Goal: Task Accomplishment & Management: Use online tool/utility

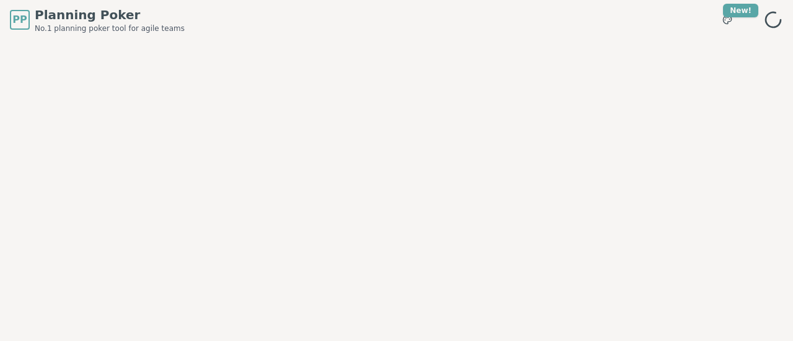
click at [102, 15] on span "Planning Poker" at bounding box center [110, 14] width 150 height 17
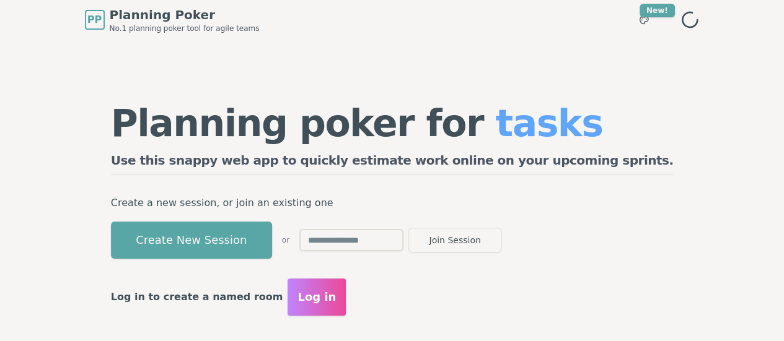
click at [403, 238] on input "text" at bounding box center [351, 240] width 104 height 22
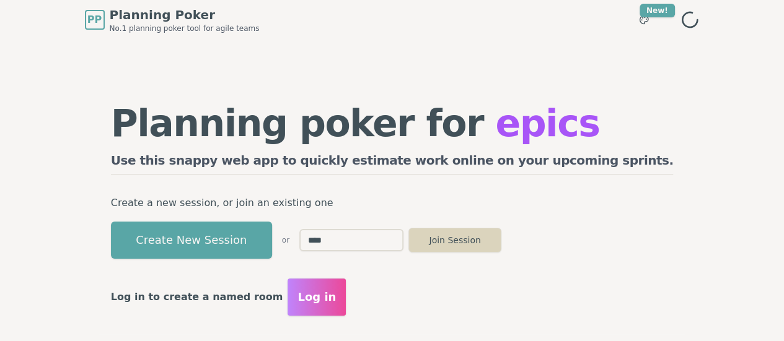
type input "****"
click at [501, 234] on button "Join Session" at bounding box center [454, 240] width 93 height 25
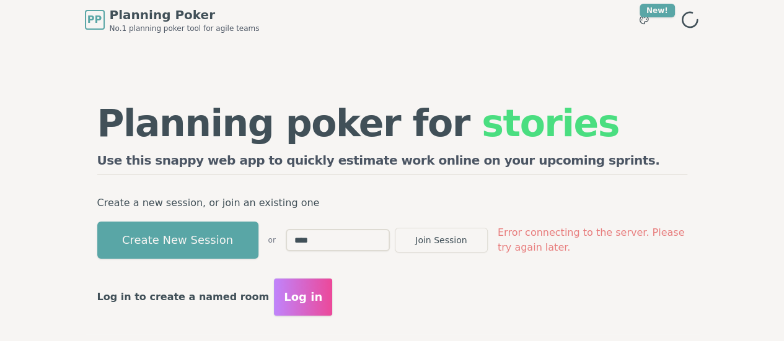
click at [700, 19] on icon at bounding box center [690, 20] width 20 height 20
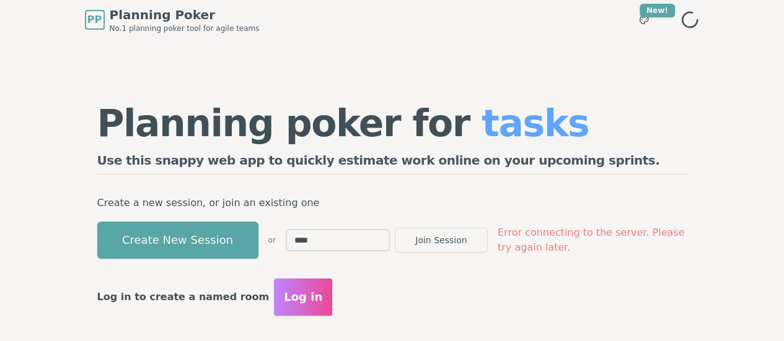
click at [509, 258] on div "Create New Session or **** Join Session Error connecting to the server. Please …" at bounding box center [392, 240] width 590 height 37
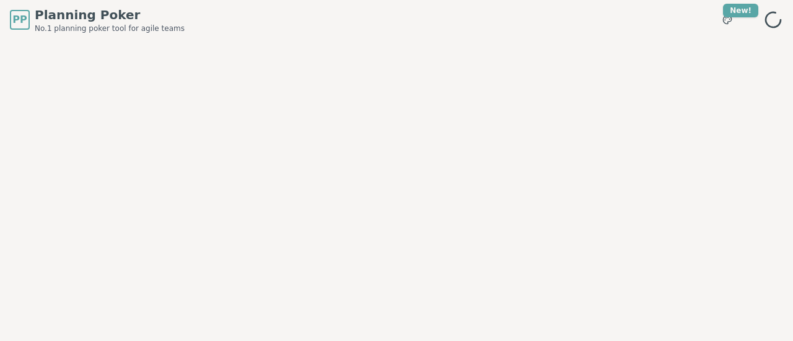
click at [557, 209] on div at bounding box center [396, 179] width 793 height 279
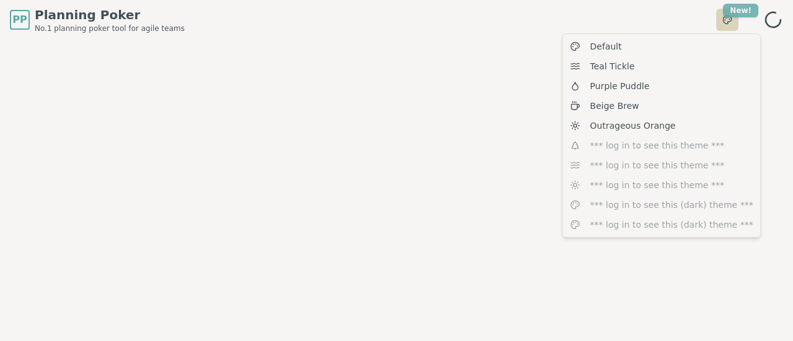
click at [747, 11] on html "PP Planning Poker No.1 planning poker tool for agile teams Toggle theme New! Me…" at bounding box center [396, 170] width 793 height 341
click at [773, 17] on html "PP Planning Poker No.1 planning poker tool for agile teams Toggle theme New! Me…" at bounding box center [396, 170] width 793 height 341
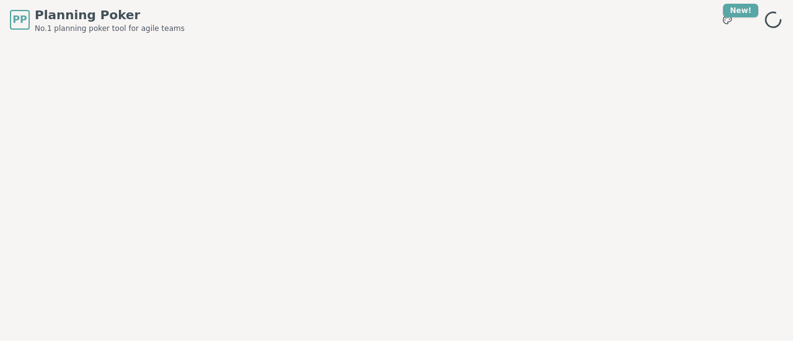
click at [773, 17] on icon at bounding box center [773, 20] width 26 height 26
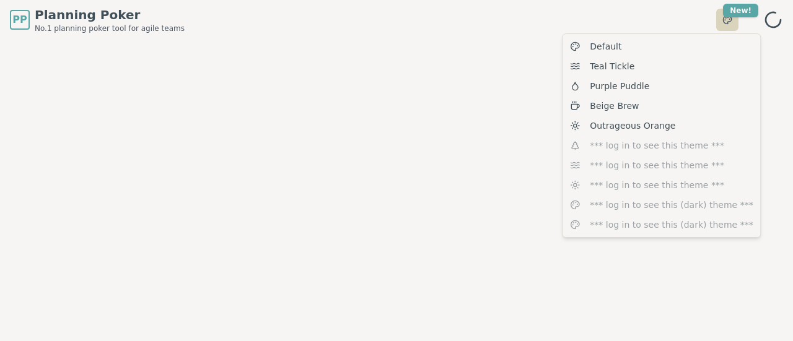
click at [724, 20] on html "PP Planning Poker No.1 planning poker tool for agile teams Toggle theme New! Me…" at bounding box center [396, 170] width 793 height 341
click at [275, 101] on html "PP Planning Poker No.1 planning poker tool for agile teams Toggle theme New! Me…" at bounding box center [396, 170] width 793 height 341
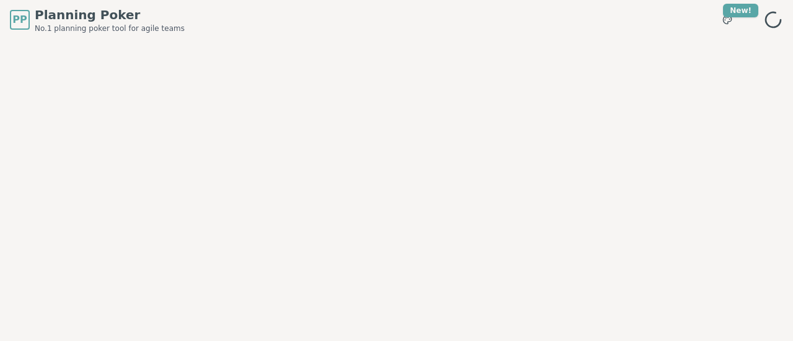
click at [69, 15] on span "Planning Poker" at bounding box center [110, 14] width 150 height 17
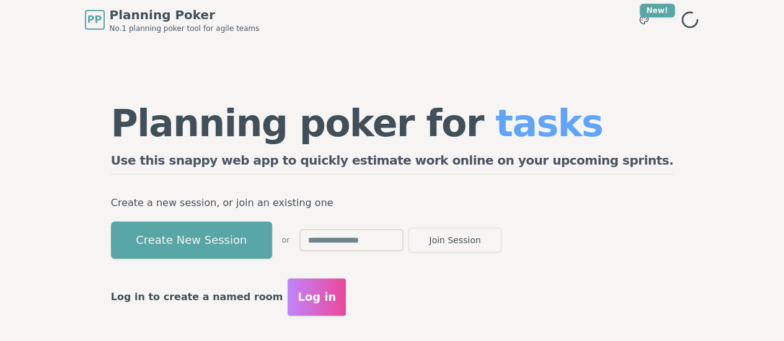
click at [403, 245] on input "text" at bounding box center [351, 240] width 104 height 22
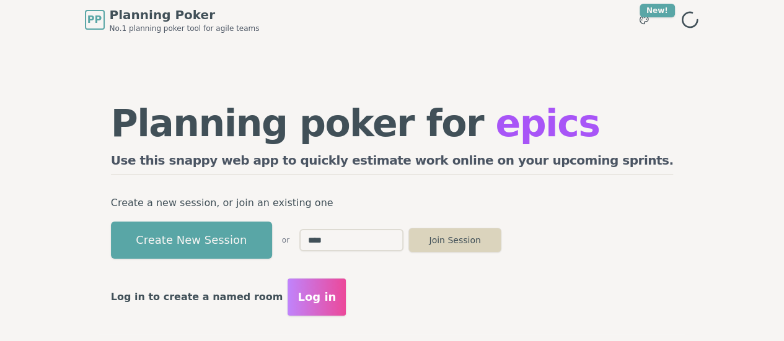
type input "****"
click at [501, 243] on button "Join Session" at bounding box center [454, 240] width 93 height 25
